Goal: Task Accomplishment & Management: Complete application form

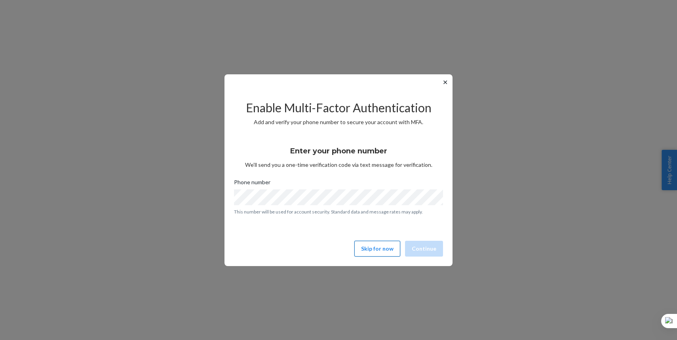
click at [376, 247] on button "Skip for now" at bounding box center [377, 249] width 46 height 16
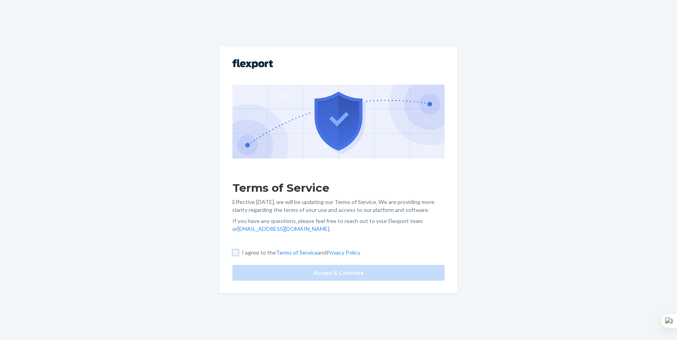
click at [237, 251] on input "I agree to the Terms of Service and Privacy Policy" at bounding box center [235, 253] width 6 height 6
checkbox input "true"
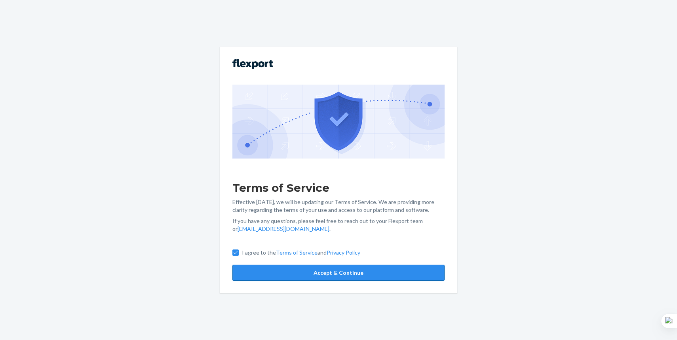
click at [278, 270] on button "Accept & Continue" at bounding box center [338, 273] width 212 height 16
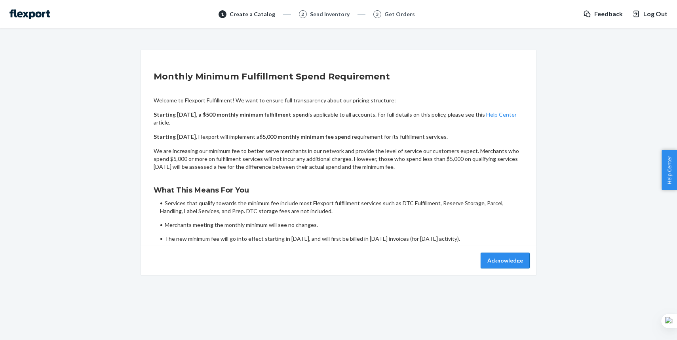
click at [516, 255] on button "Acknowledge" at bounding box center [504, 261] width 49 height 16
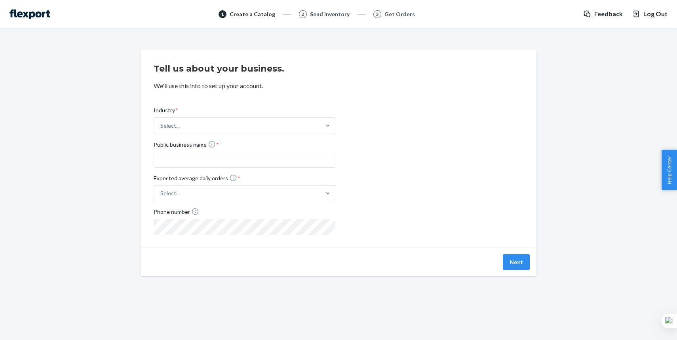
click at [374, 144] on div "Industry * Select... Public business name * Expected average daily orders * Sel…" at bounding box center [339, 164] width 370 height 141
click at [521, 263] on button "Next" at bounding box center [515, 262] width 27 height 16
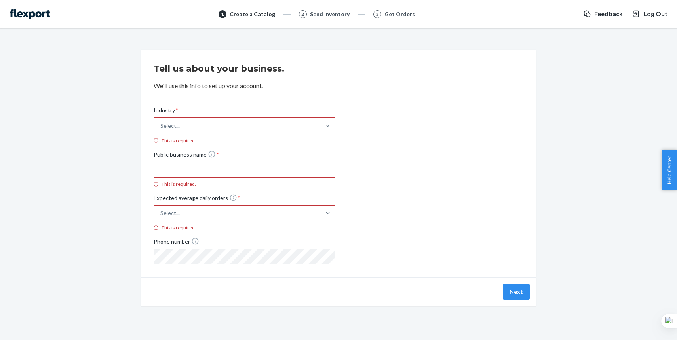
click at [275, 123] on div "Select..." at bounding box center [237, 126] width 167 height 16
click at [161, 123] on input "Industry * Select... This is required." at bounding box center [160, 126] width 1 height 8
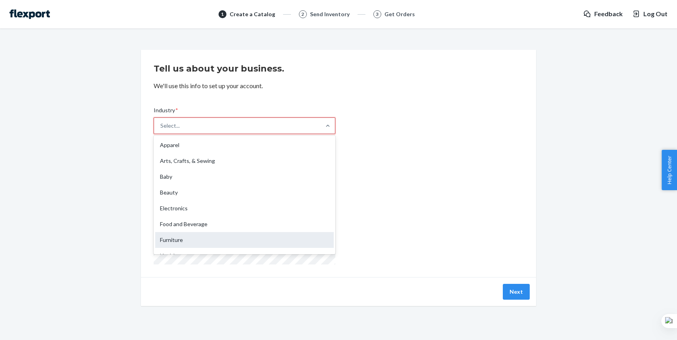
click at [219, 245] on div "Furniture" at bounding box center [244, 240] width 178 height 16
click at [161, 130] on input "Industry * option Furniture focused, 7 of 19. 19 results available. Use Up and …" at bounding box center [160, 126] width 1 height 8
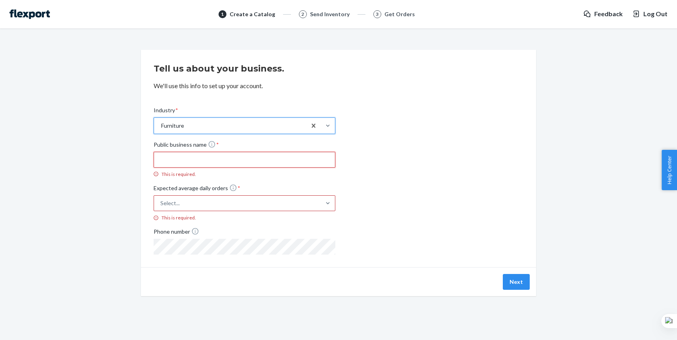
click at [252, 159] on input "Public business name * This is required." at bounding box center [245, 160] width 182 height 16
click at [517, 119] on div "Industry * Furniture Public business name * This is required. Expected average …" at bounding box center [339, 174] width 370 height 161
click at [218, 158] on input "Public business name * This is required." at bounding box center [245, 160] width 182 height 16
click at [195, 206] on div "Select..." at bounding box center [237, 203] width 167 height 14
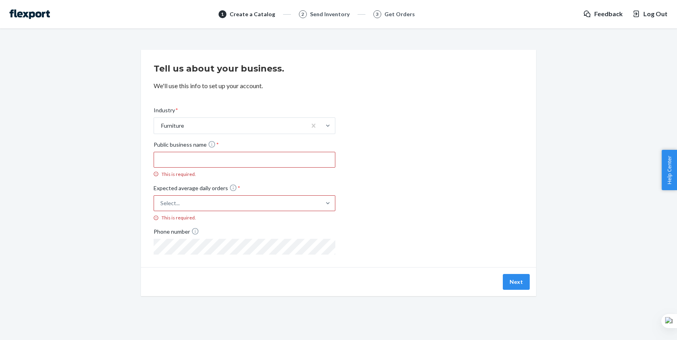
click at [121, 203] on input "Expected average daily orders * Select... This is required." at bounding box center [121, 203] width 0 height 0
click at [492, 192] on div "Industry * Furniture Public business name * This is required. Expected average …" at bounding box center [339, 174] width 370 height 161
click at [36, 13] on img at bounding box center [29, 13] width 40 height 9
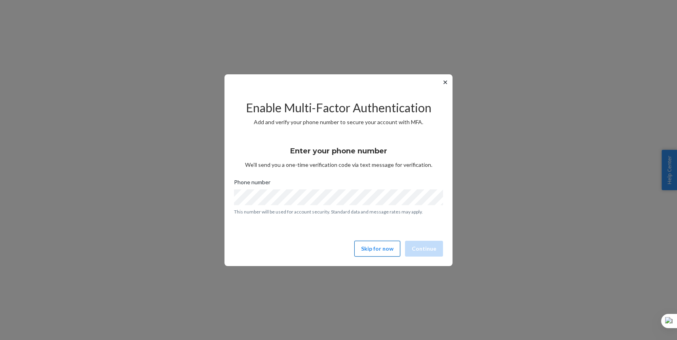
click at [374, 248] on button "Skip for now" at bounding box center [377, 249] width 46 height 16
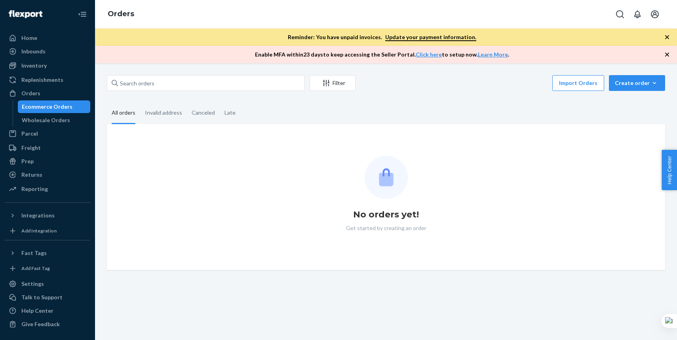
click at [469, 114] on fieldset "All orders Invalid address Canceled Late" at bounding box center [386, 113] width 558 height 22
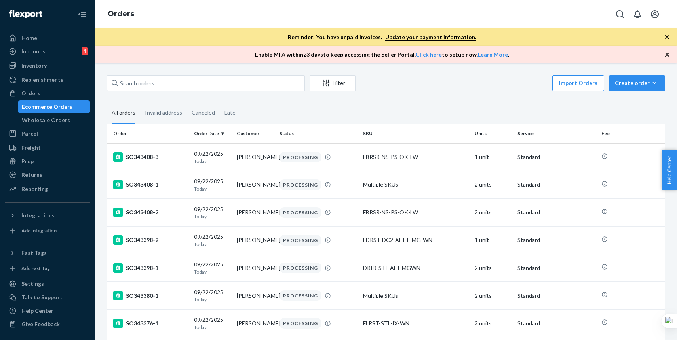
click at [668, 57] on icon "button" at bounding box center [667, 55] width 8 height 8
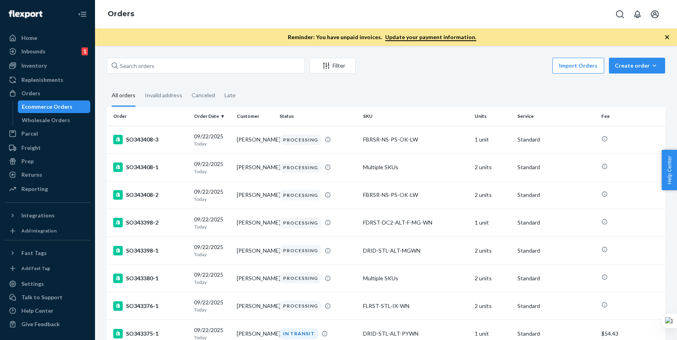
click at [665, 38] on icon "button" at bounding box center [667, 37] width 8 height 8
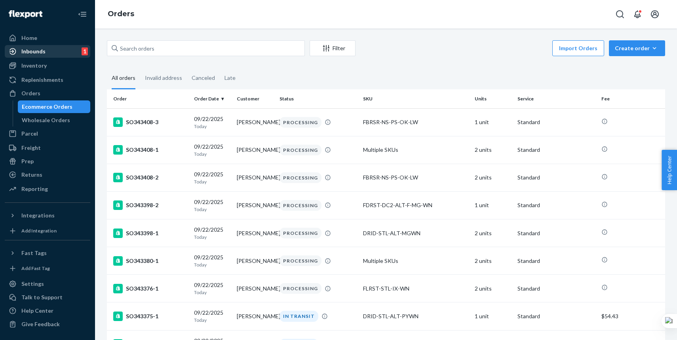
click at [50, 56] on div "Inbounds 1" at bounding box center [48, 51] width 84 height 11
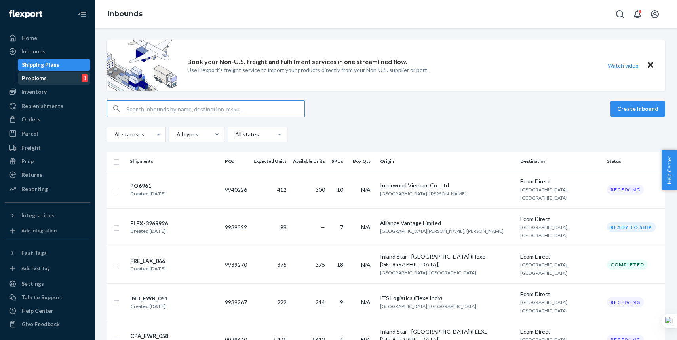
click at [48, 77] on div "Problems 1" at bounding box center [54, 78] width 71 height 11
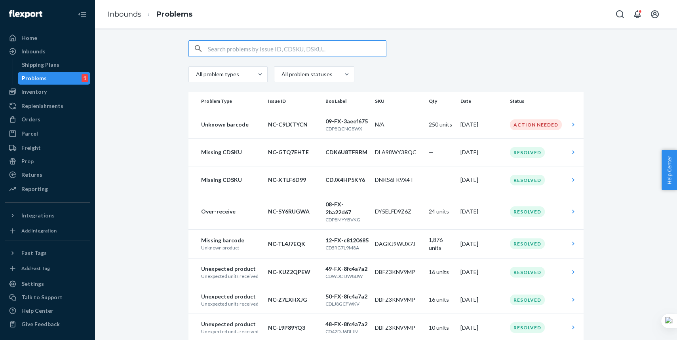
click at [576, 56] on div at bounding box center [385, 48] width 395 height 17
click at [44, 42] on div "Home" at bounding box center [48, 37] width 84 height 11
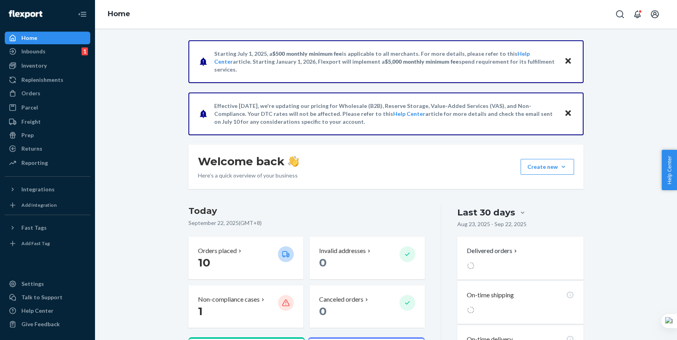
click at [568, 60] on icon "Close" at bounding box center [568, 61] width 6 height 6
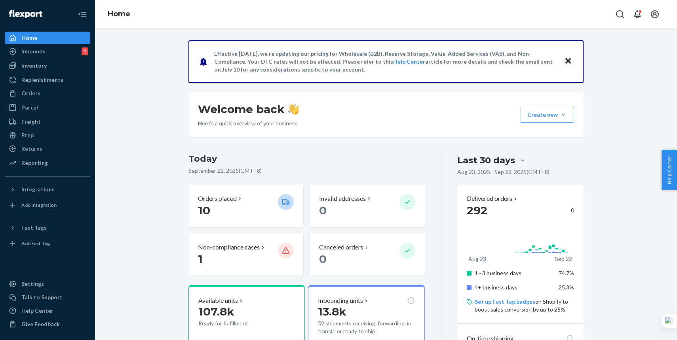
click at [568, 60] on icon "Close" at bounding box center [568, 61] width 6 height 6
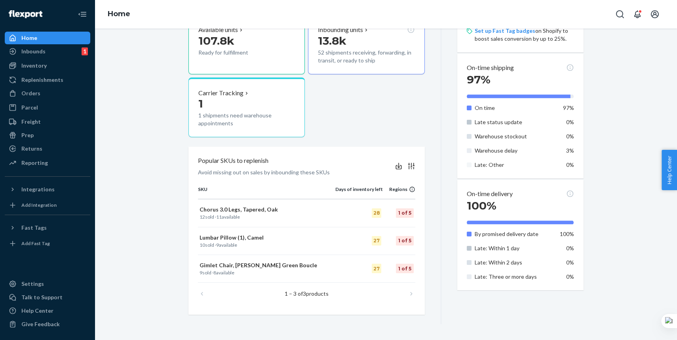
scroll to position [218, 0]
click at [146, 293] on div "Welcome back Here’s a quick overview of your business Create new Create new inb…" at bounding box center [386, 73] width 570 height 503
drag, startPoint x: 335, startPoint y: 192, endPoint x: 392, endPoint y: 195, distance: 56.6
click at [390, 196] on tr "SKU Days of inventory left Regions" at bounding box center [306, 192] width 217 height 13
click at [392, 195] on th "Regions" at bounding box center [399, 192] width 32 height 13
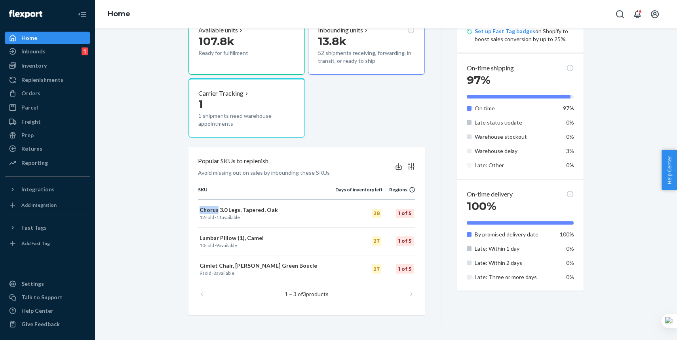
click at [392, 195] on th "Regions" at bounding box center [399, 192] width 32 height 13
click at [60, 50] on div "Inbounds 1" at bounding box center [48, 51] width 84 height 11
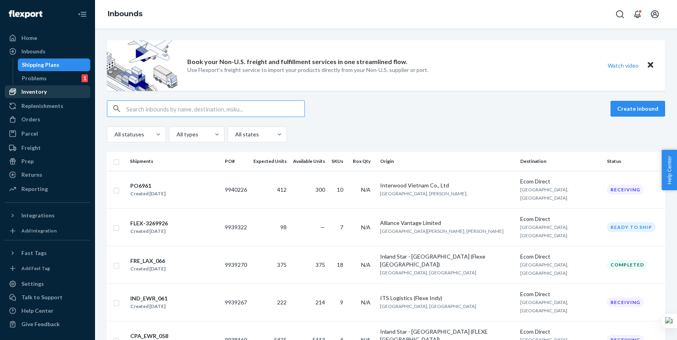
click at [55, 87] on div "Inventory" at bounding box center [48, 91] width 84 height 11
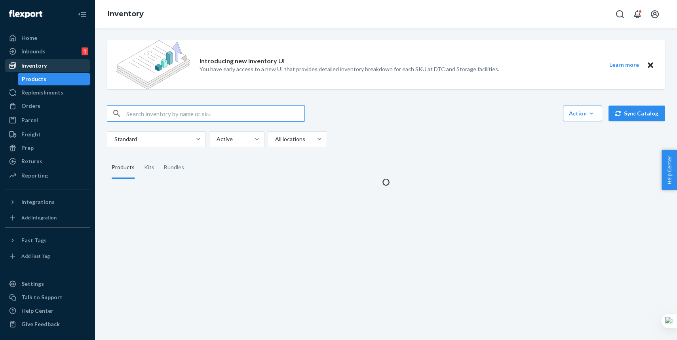
click at [57, 60] on link "Inventory" at bounding box center [47, 65] width 85 height 13
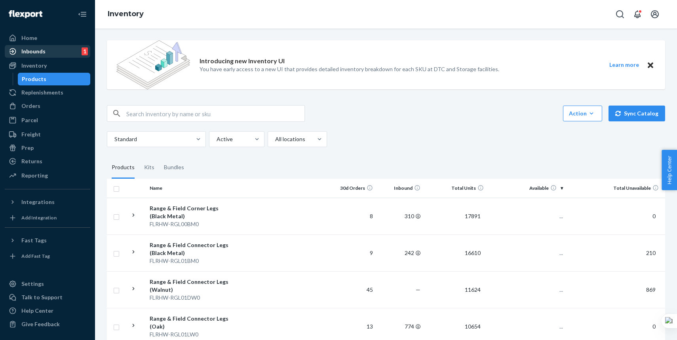
click at [55, 55] on div "Inbounds 1" at bounding box center [48, 51] width 84 height 11
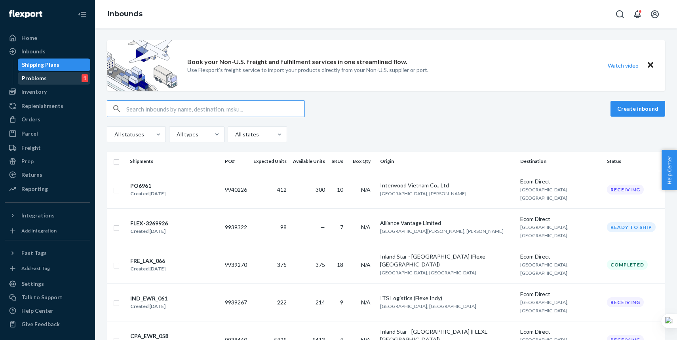
click at [45, 83] on div "Problems 1" at bounding box center [54, 78] width 71 height 11
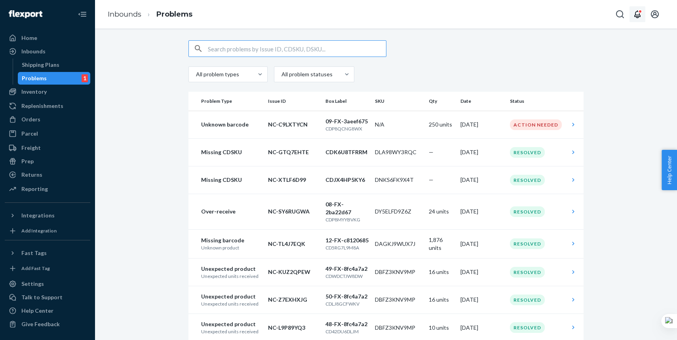
click at [636, 17] on icon "Open notifications" at bounding box center [637, 14] width 6 height 8
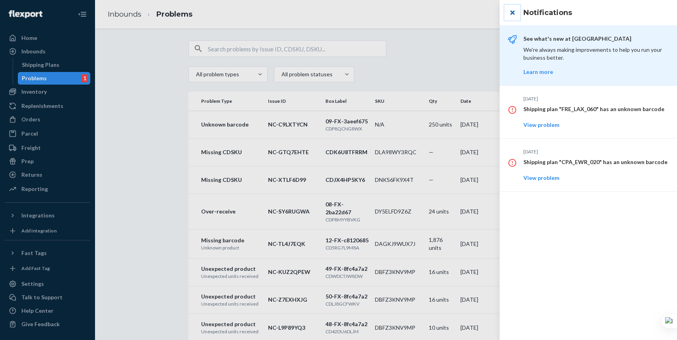
click at [511, 11] on button "close" at bounding box center [512, 13] width 16 height 16
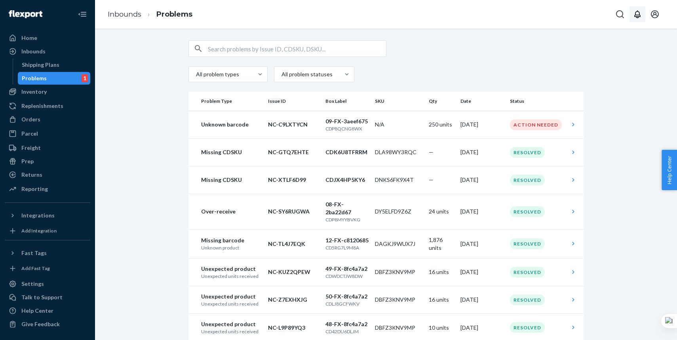
click at [511, 11] on div "Inbounds Problems" at bounding box center [386, 14] width 582 height 28
click at [633, 53] on div "All problem types All problem statuses Problem Type Issue ID Box Label SKU Qty …" at bounding box center [386, 236] width 570 height 392
click at [171, 38] on div "All problem types All problem statuses Problem Type Issue ID Box Label SKU Qty …" at bounding box center [386, 184] width 582 height 312
click at [126, 122] on div "All problem types All problem statuses Problem Type Issue ID Box Label SKU Qty …" at bounding box center [386, 236] width 570 height 392
click at [122, 77] on div "All problem types All problem statuses Problem Type Issue ID Box Label SKU Qty …" at bounding box center [386, 236] width 570 height 392
